Goal: Transaction & Acquisition: Book appointment/travel/reservation

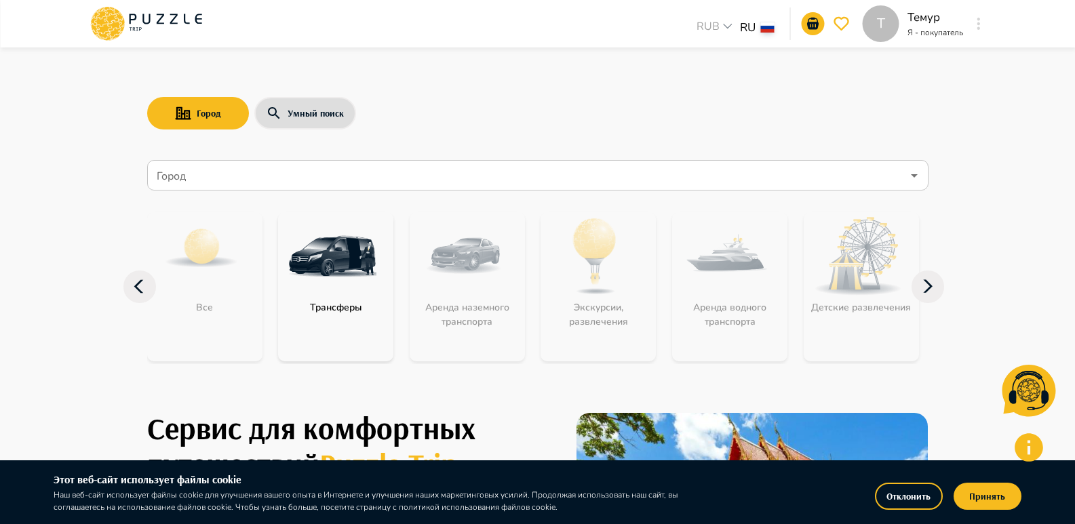
click at [731, 103] on div "Город Умный поиск" at bounding box center [537, 113] width 781 height 39
click at [976, 495] on button "Принять" at bounding box center [988, 496] width 68 height 27
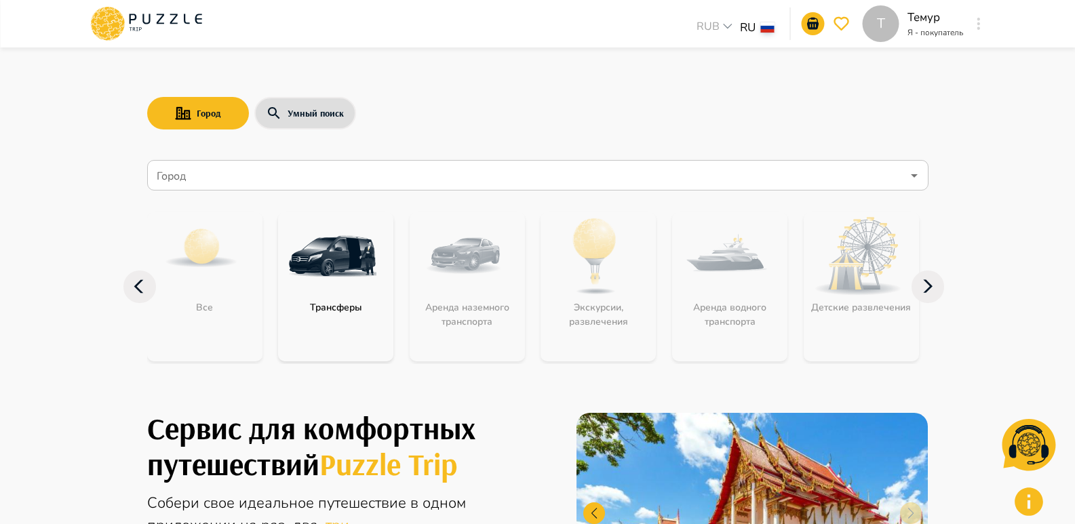
click at [765, 168] on input "Город" at bounding box center [528, 176] width 748 height 26
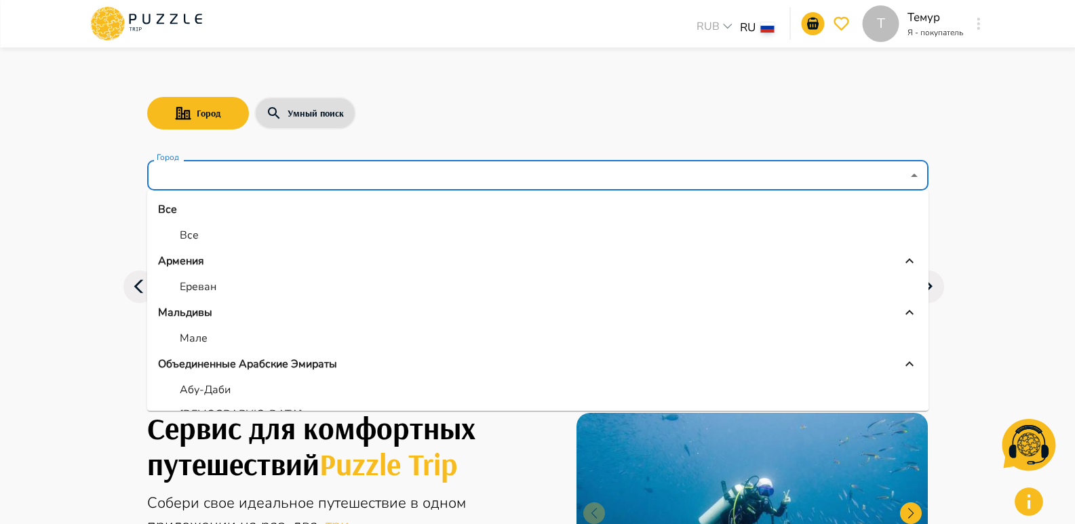
click at [193, 235] on p "Все" at bounding box center [189, 235] width 19 height 16
type input "***"
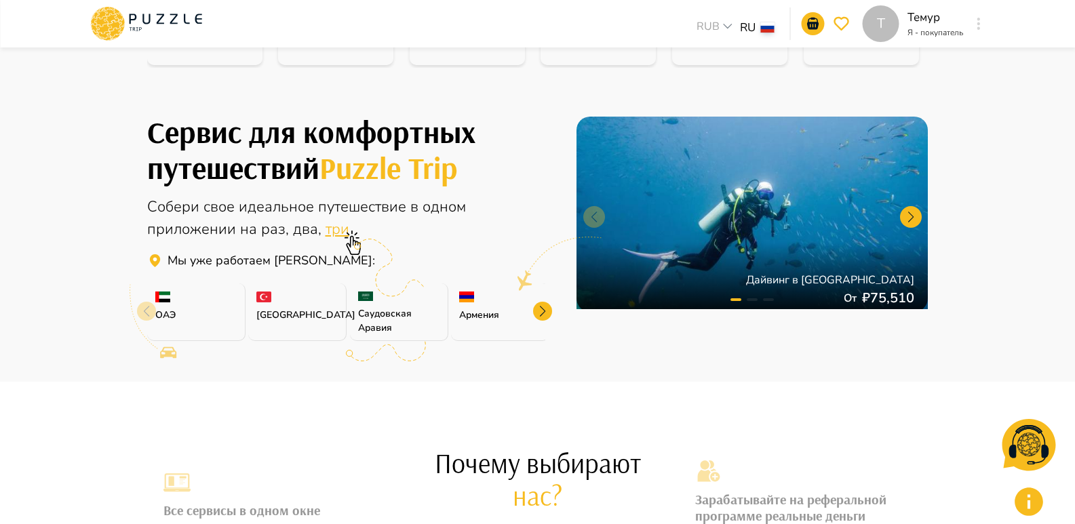
scroll to position [136, 0]
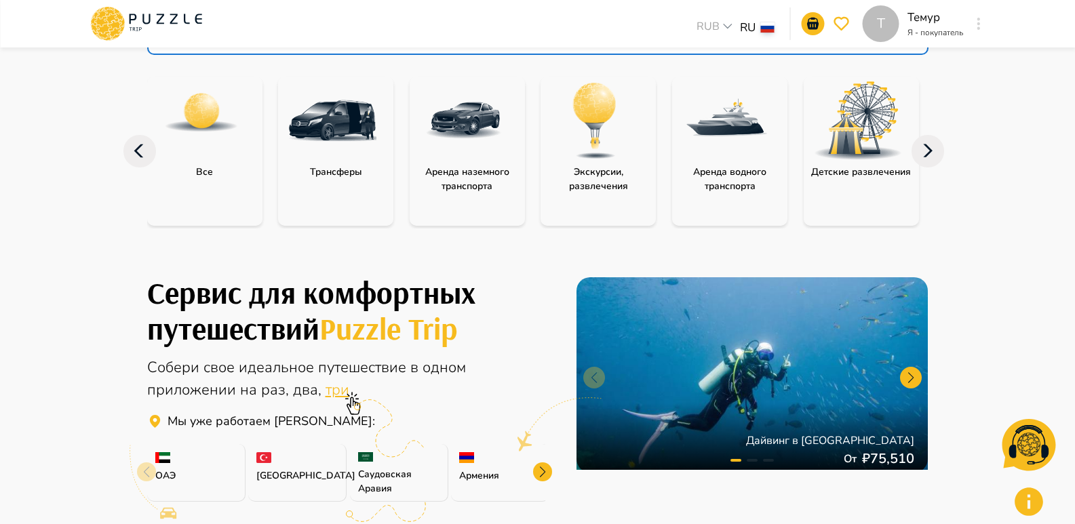
click at [215, 149] on img "category-all" at bounding box center [201, 113] width 76 height 76
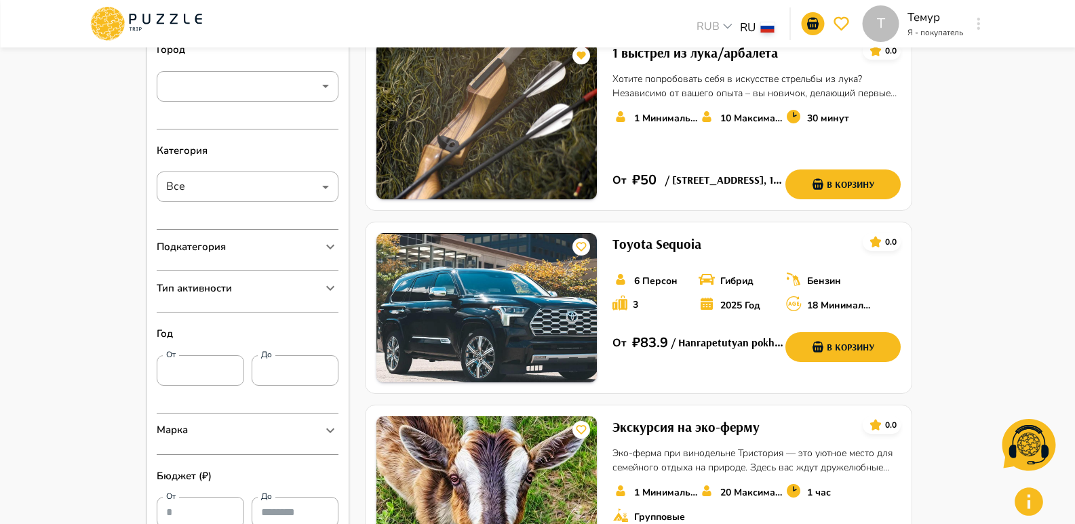
scroll to position [271, 0]
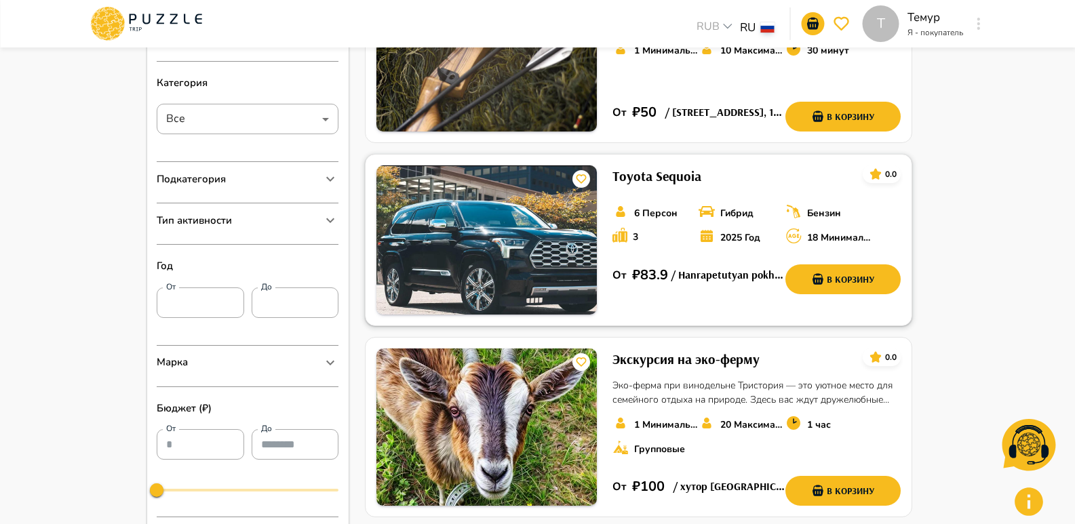
click at [652, 174] on h6 "Toyota Sequoia" at bounding box center [656, 176] width 89 height 22
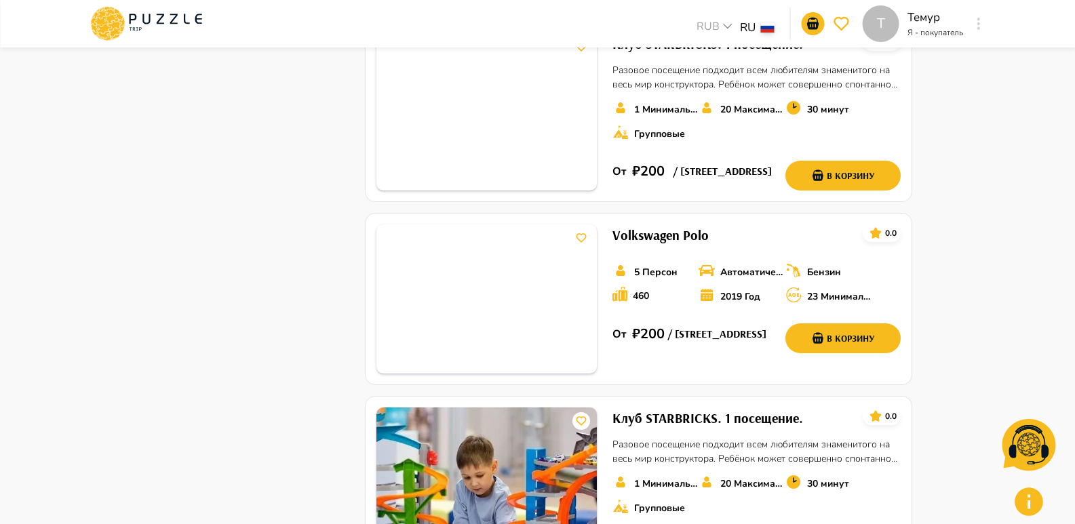
scroll to position [1560, 0]
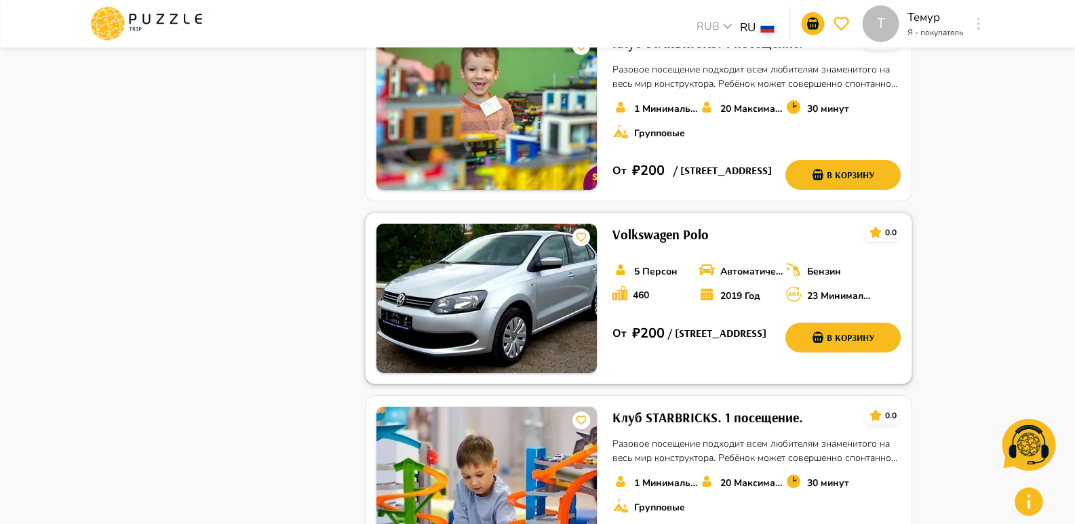
click at [477, 332] on img at bounding box center [486, 298] width 220 height 149
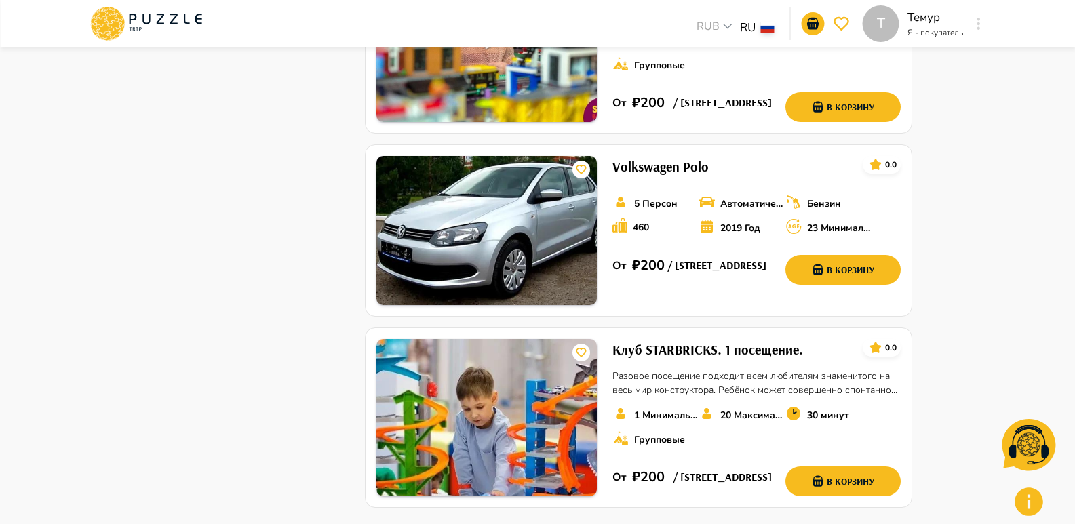
scroll to position [1831, 0]
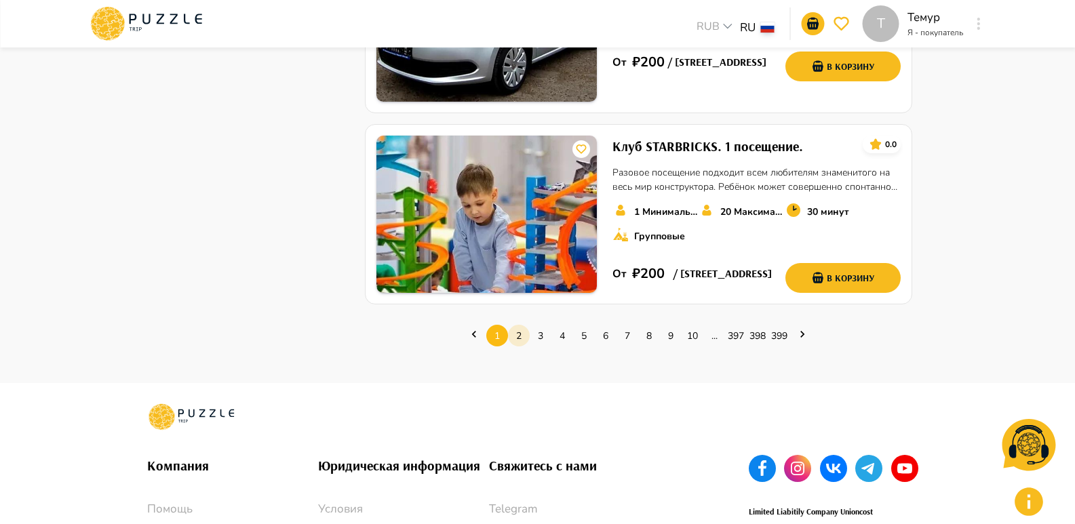
click at [516, 338] on link "2" at bounding box center [519, 336] width 22 height 21
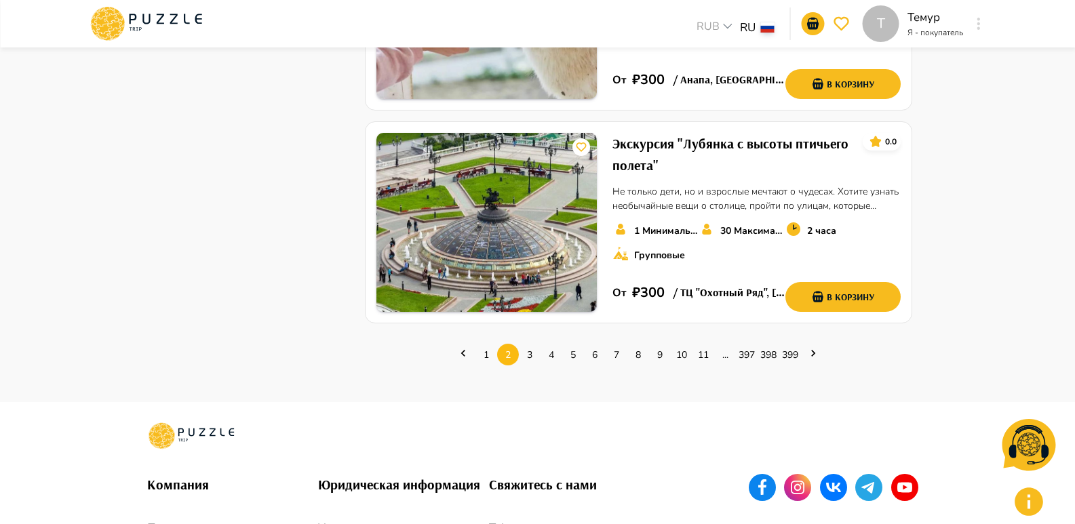
scroll to position [1967, 0]
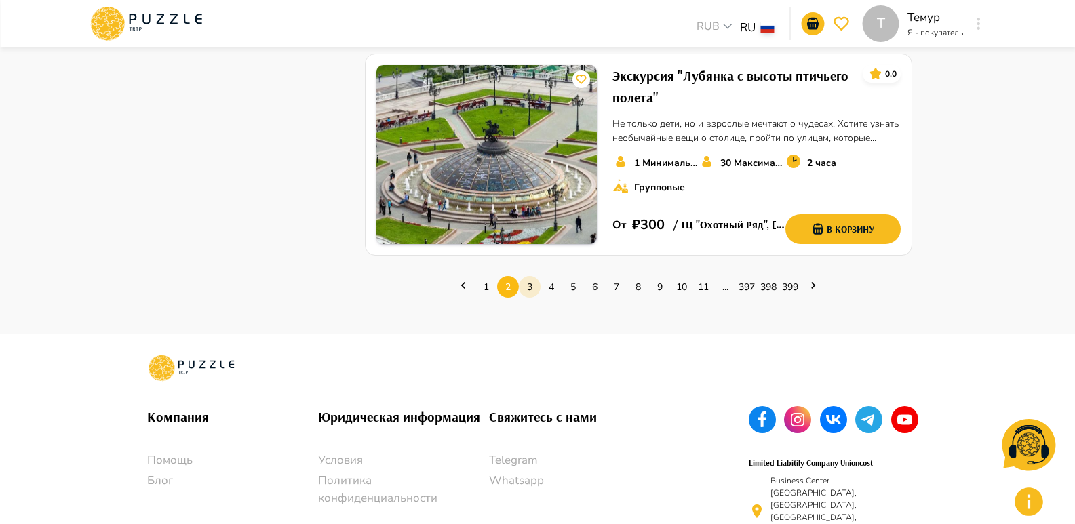
click at [523, 292] on link "3" at bounding box center [530, 287] width 22 height 21
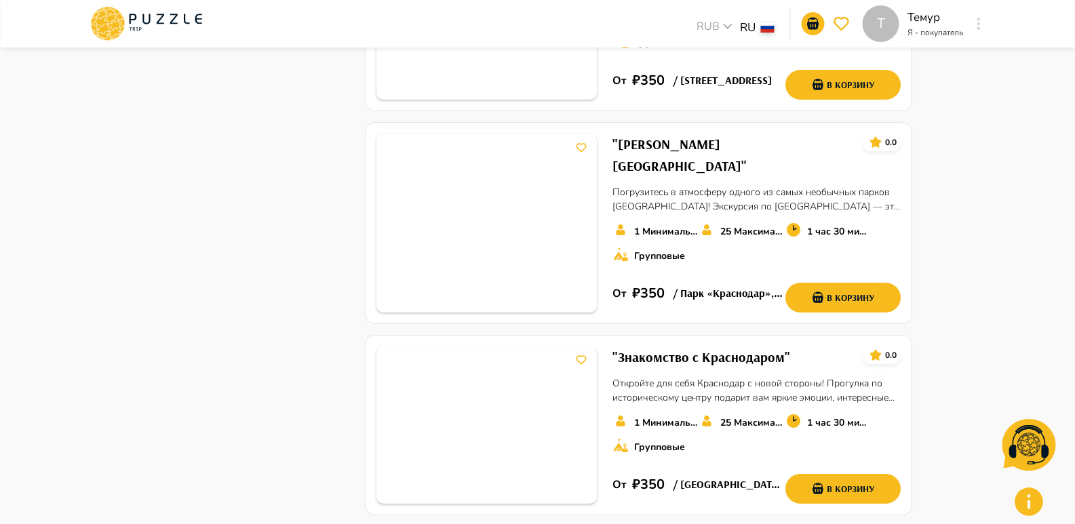
scroll to position [1763, 0]
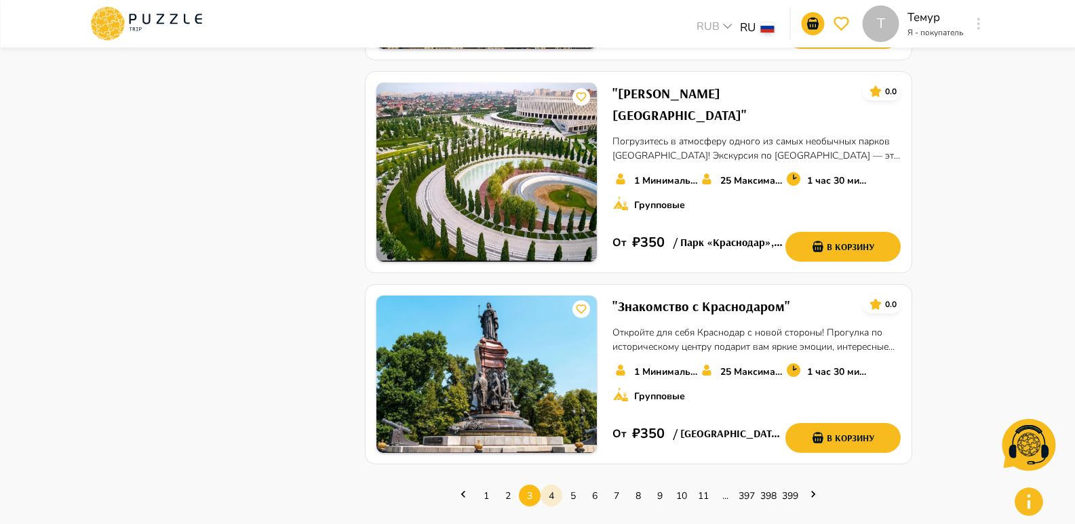
click at [560, 486] on link "4" at bounding box center [551, 496] width 22 height 21
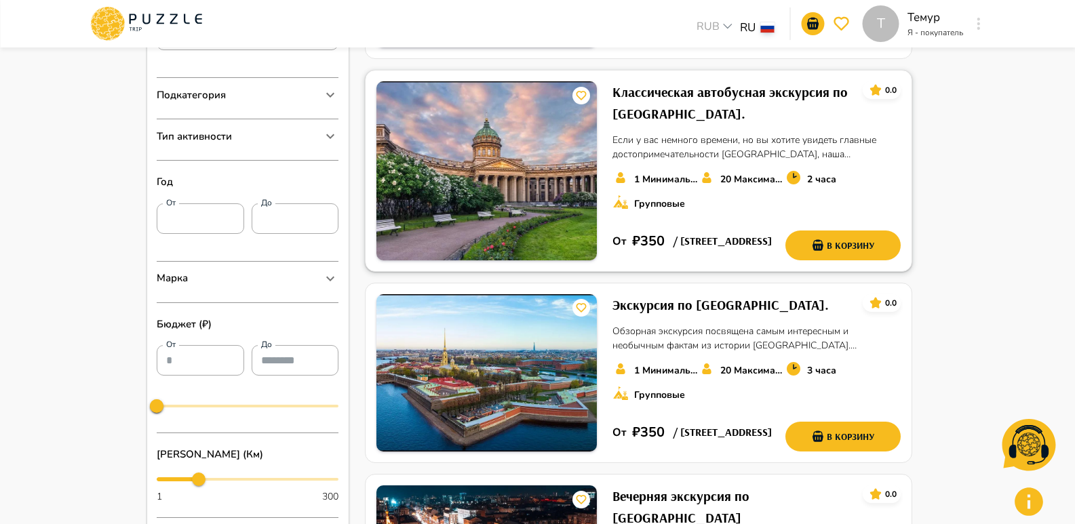
scroll to position [136, 0]
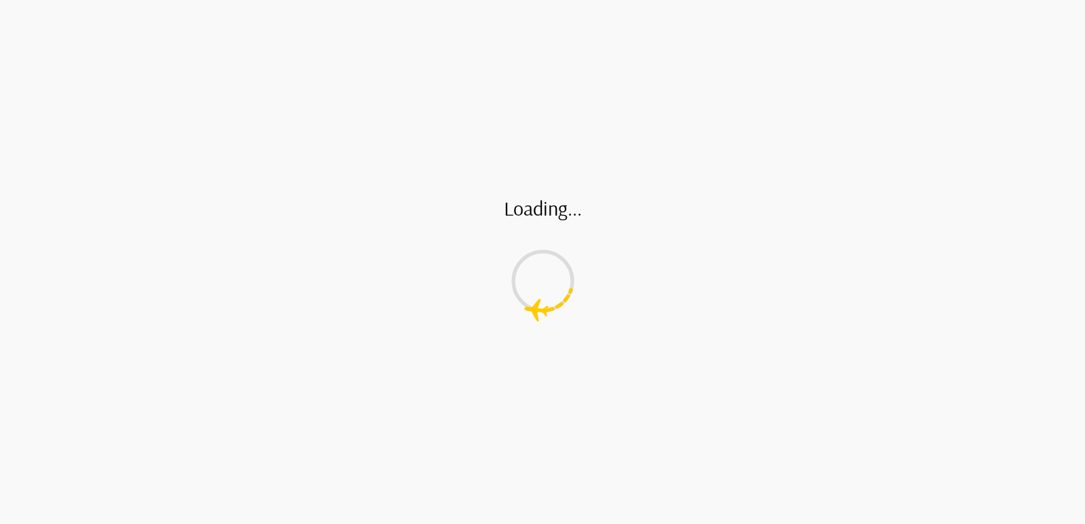
type input "*"
type input "**"
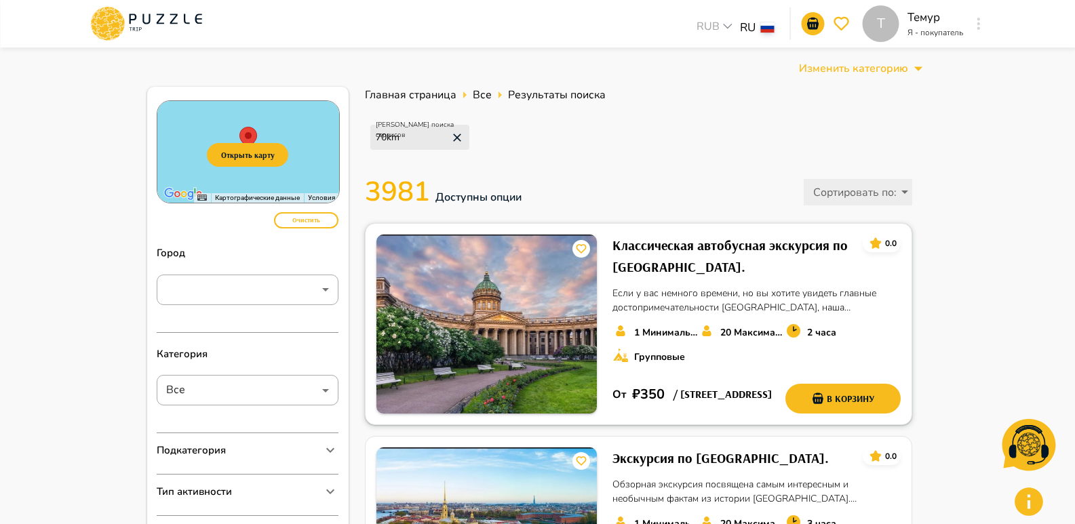
click at [538, 334] on img at bounding box center [486, 324] width 220 height 179
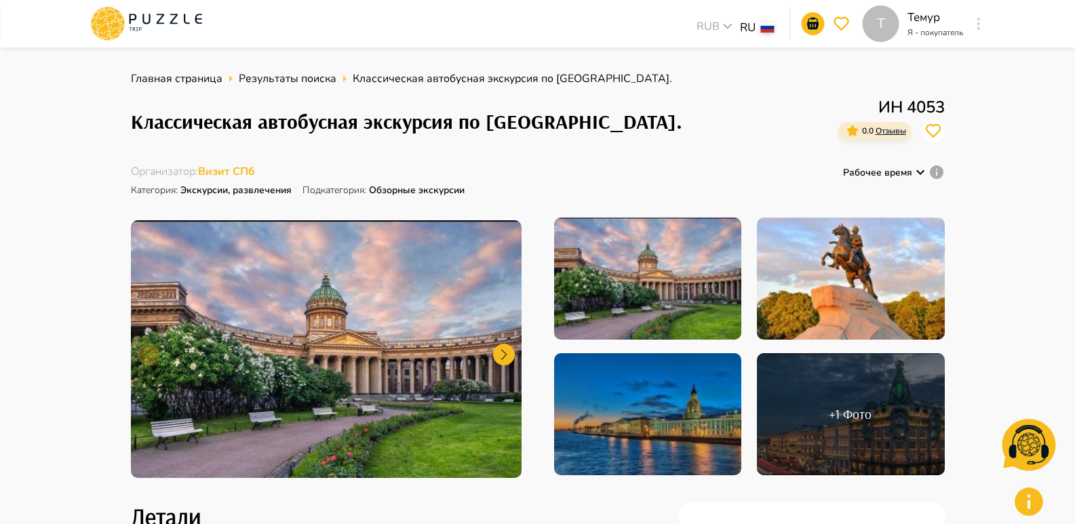
click at [975, 22] on button "button" at bounding box center [979, 23] width 10 height 19
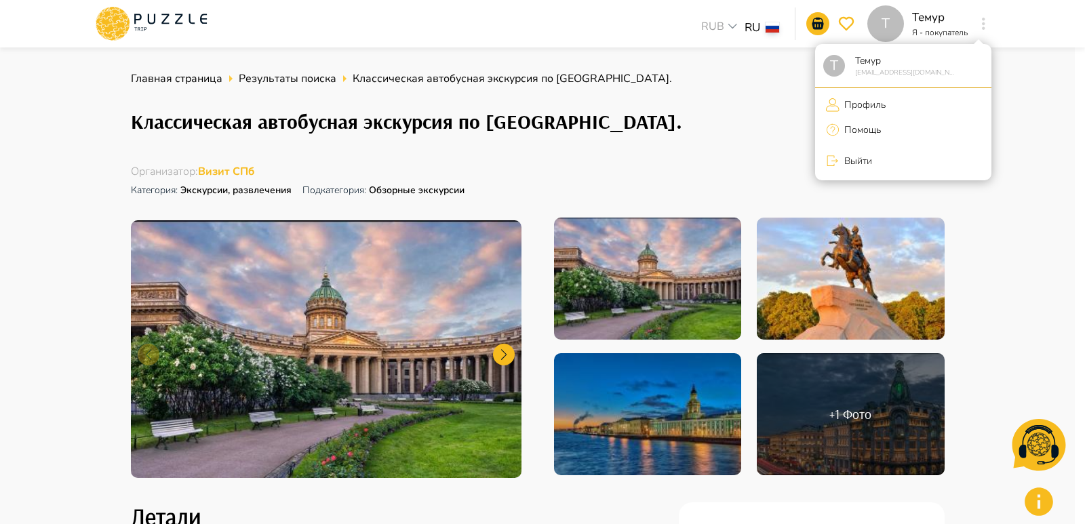
click at [985, 26] on div at bounding box center [542, 262] width 1085 height 524
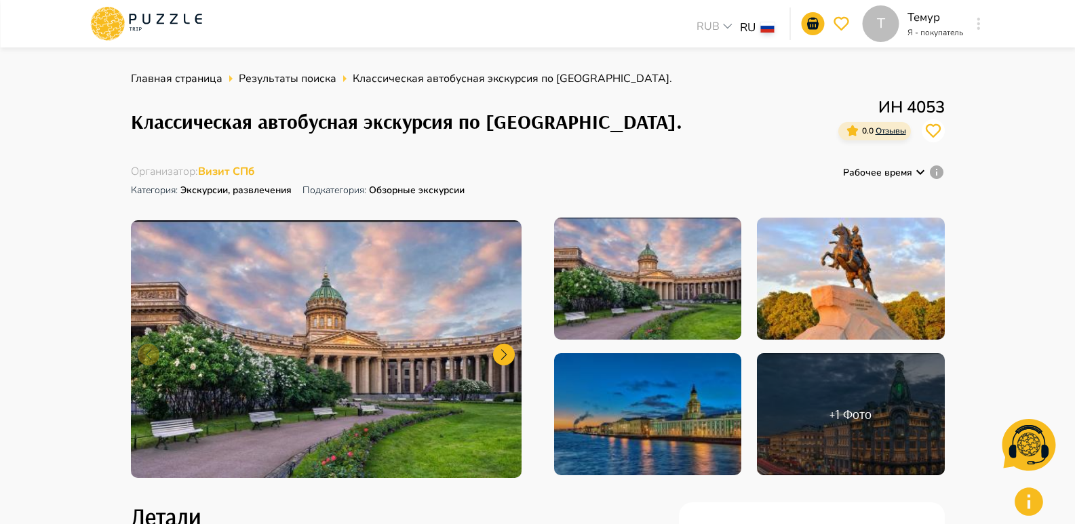
scroll to position [68, 0]
